Goal: Task Accomplishment & Management: Manage account settings

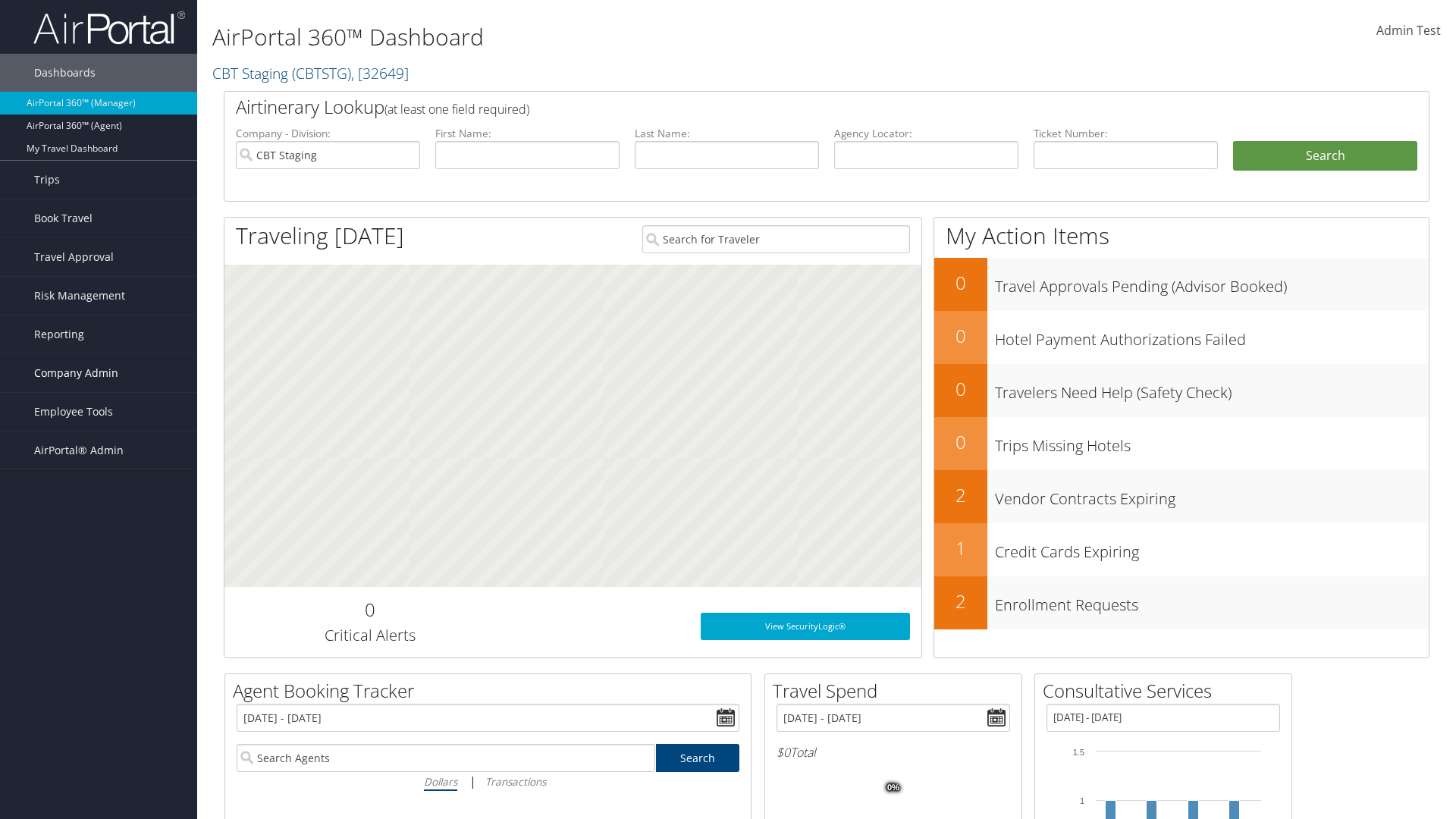
click at [98, 373] on span "Company Admin" at bounding box center [76, 373] width 84 height 38
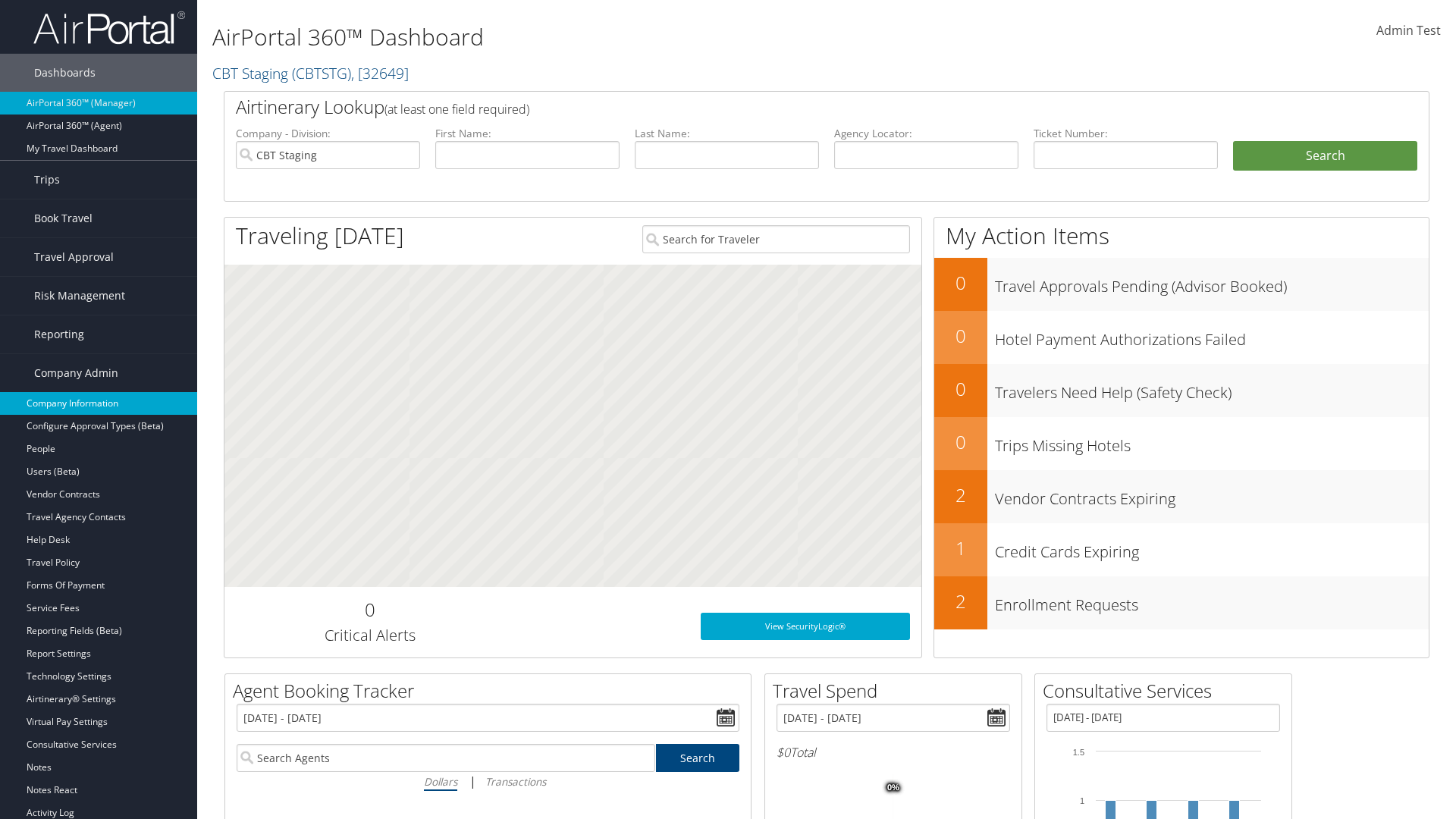
click at [98, 403] on link "Company Information" at bounding box center [98, 403] width 197 height 23
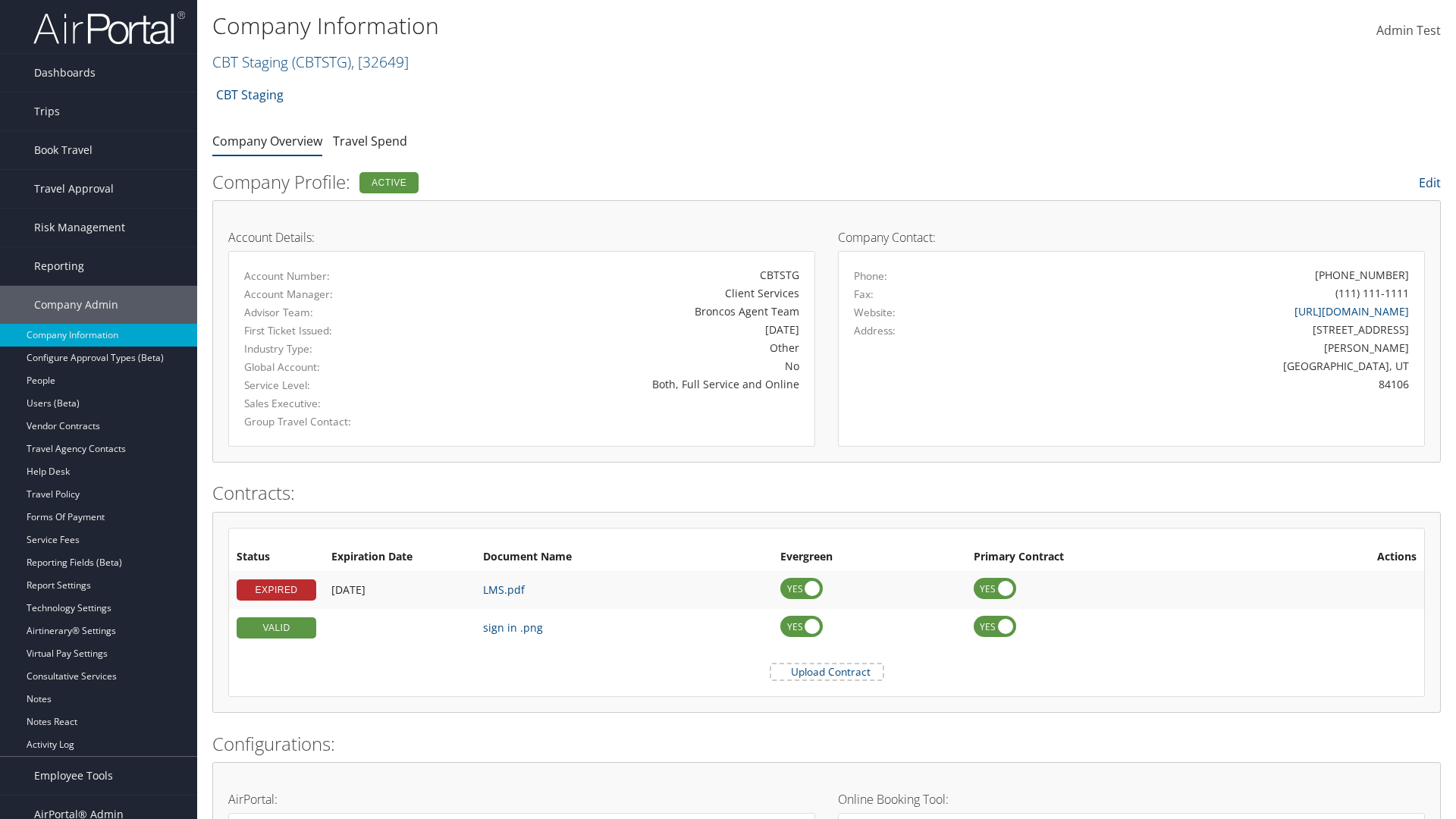
scroll to position [704, 0]
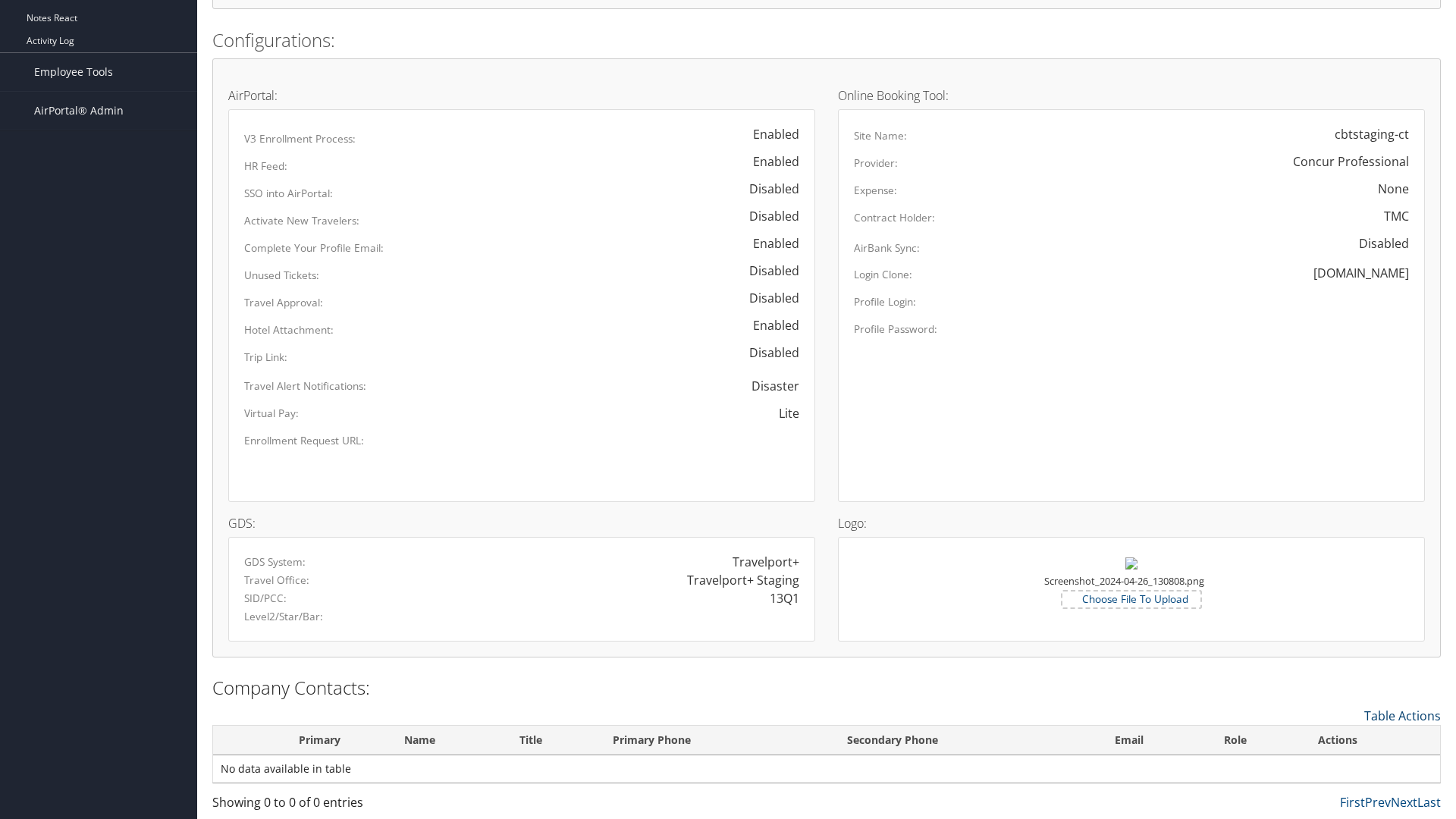
click at [1402, 715] on link "Table Actions" at bounding box center [1402, 715] width 76 height 17
click at [1339, 739] on link "New Contact" at bounding box center [1339, 739] width 199 height 26
